Goal: Transaction & Acquisition: Purchase product/service

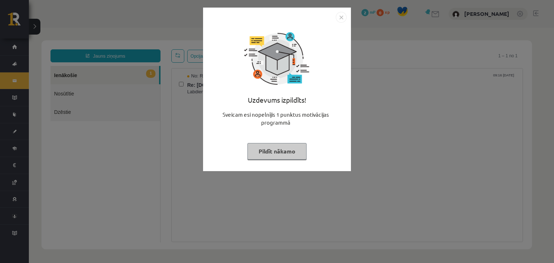
click at [339, 21] on img "Close" at bounding box center [341, 17] width 11 height 11
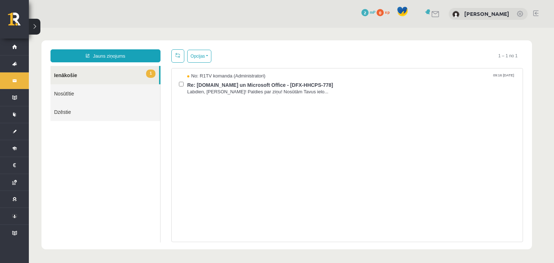
click at [339, 21] on div "0 Dāvanas 2 mP 0 xp Elizabete Melngalve" at bounding box center [291, 14] width 525 height 28
click at [134, 69] on link "1 Ienākošie" at bounding box center [104, 75] width 109 height 18
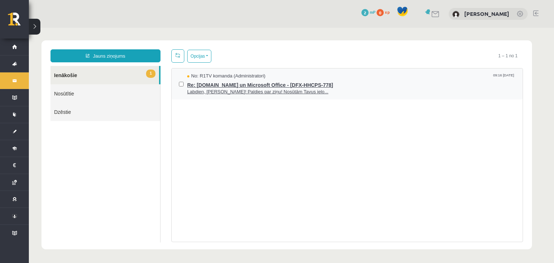
click at [272, 81] on span "Re: [DOMAIN_NAME] un Microsoft Office - [DFX-HHCPS-778]" at bounding box center [351, 84] width 328 height 9
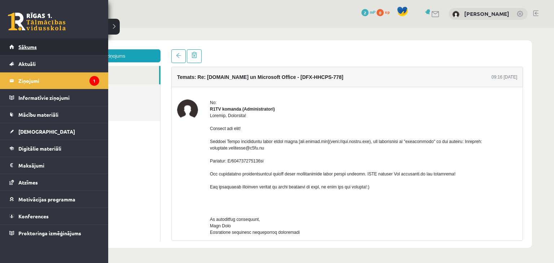
click at [35, 47] on span "Sākums" at bounding box center [27, 47] width 18 height 6
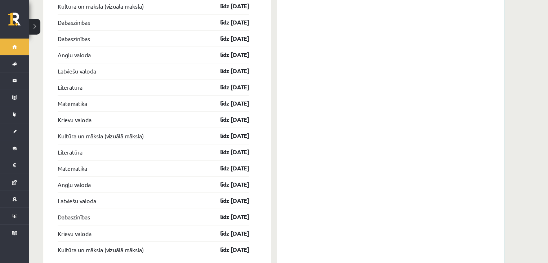
scroll to position [1135, 0]
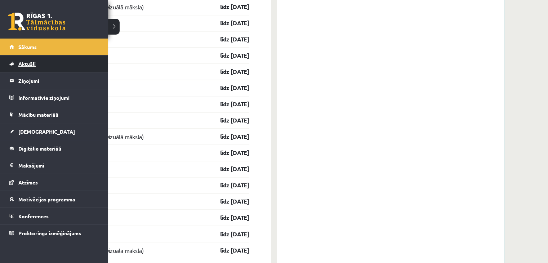
click at [54, 64] on link "Aktuāli" at bounding box center [54, 64] width 90 height 17
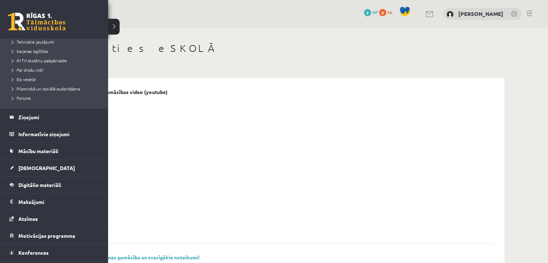
scroll to position [139, 0]
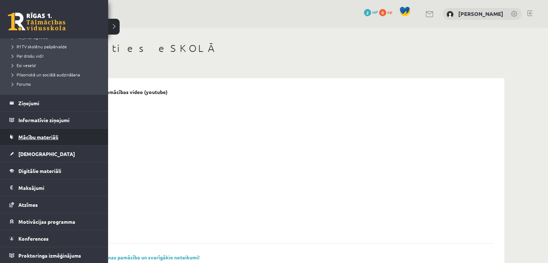
click at [42, 145] on link "Mācību materiāli" at bounding box center [54, 137] width 90 height 17
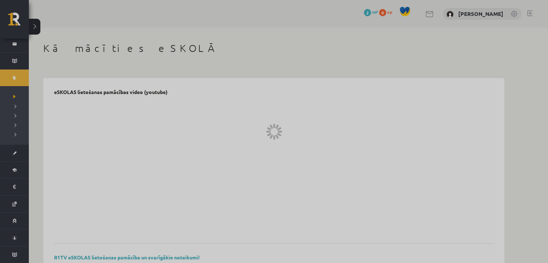
scroll to position [36, 0]
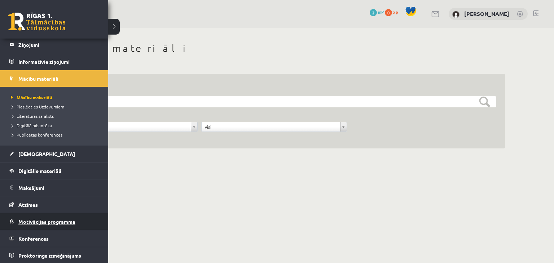
click at [78, 221] on link "Motivācijas programma" at bounding box center [54, 221] width 90 height 17
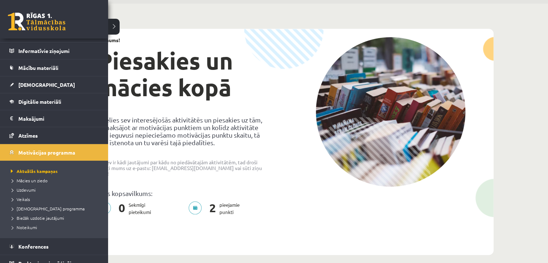
scroll to position [55, 0]
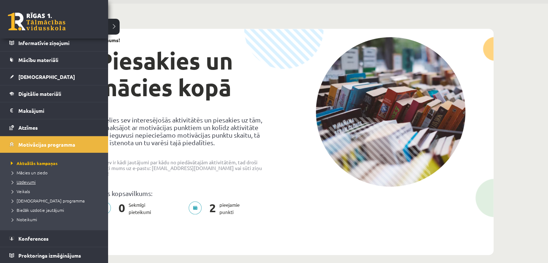
click at [24, 181] on span "Uzdevumi" at bounding box center [22, 182] width 27 height 6
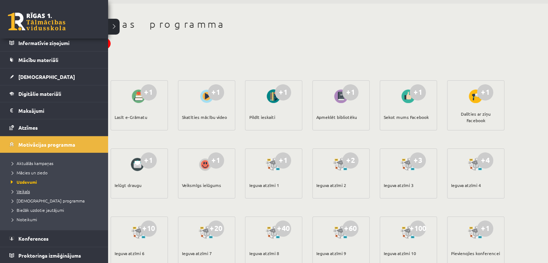
click at [25, 189] on span "Veikals" at bounding box center [19, 192] width 21 height 6
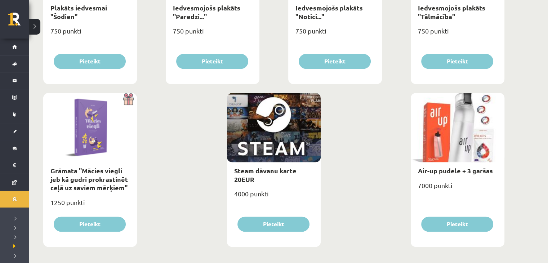
scroll to position [845, 0]
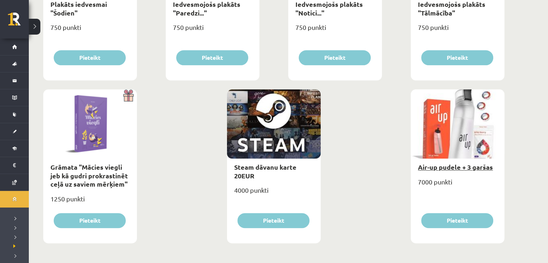
click at [421, 166] on link "Air-up pudele + 3 garšas" at bounding box center [455, 167] width 75 height 8
type input "*"
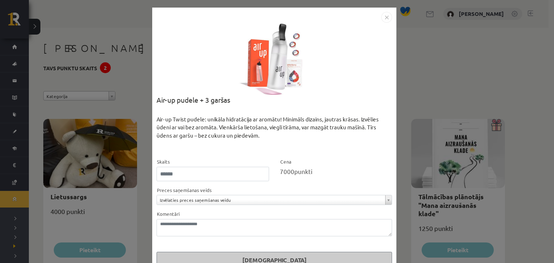
click at [382, 16] on img "Close" at bounding box center [386, 17] width 11 height 11
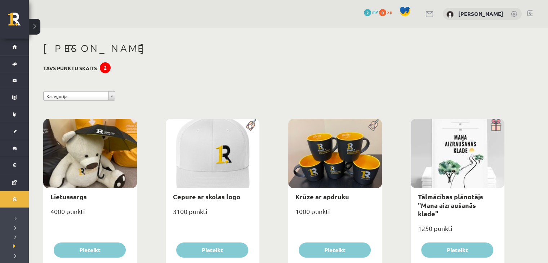
click at [426, 16] on link at bounding box center [430, 14] width 9 height 6
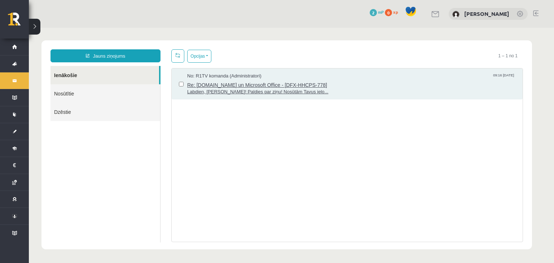
click at [256, 76] on span "No: R1TV komanda (Administratori)" at bounding box center [224, 76] width 74 height 7
